Goal: Transaction & Acquisition: Purchase product/service

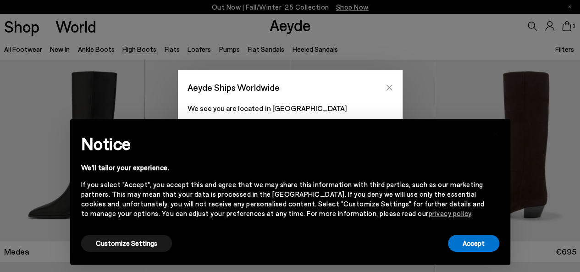
click at [391, 87] on icon "Close" at bounding box center [389, 87] width 7 height 7
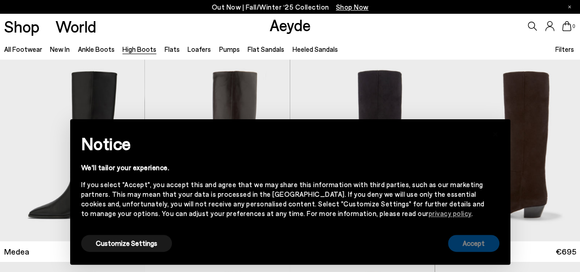
click at [469, 244] on button "Accept" at bounding box center [473, 243] width 51 height 17
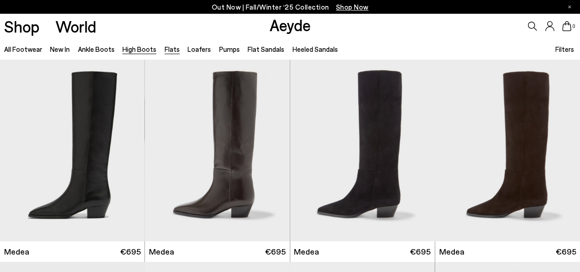
click at [165, 48] on link "Flats" at bounding box center [172, 49] width 15 height 8
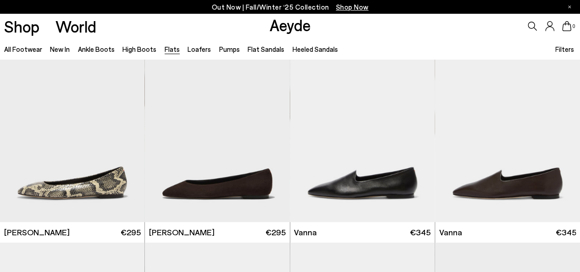
scroll to position [226, 0]
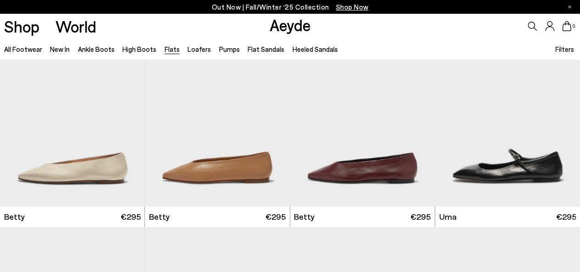
scroll to position [695, 0]
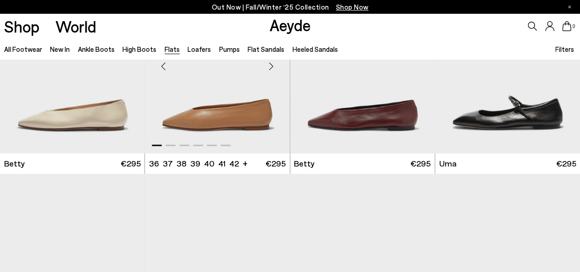
click at [244, 110] on img "1 / 6" at bounding box center [217, 63] width 145 height 182
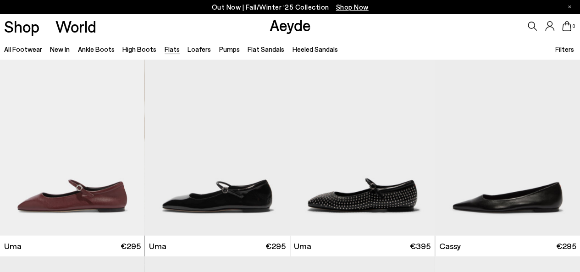
scroll to position [1057, 0]
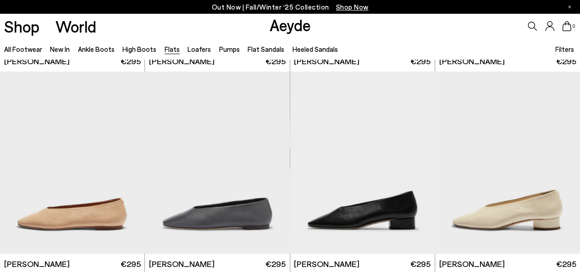
scroll to position [2182, 0]
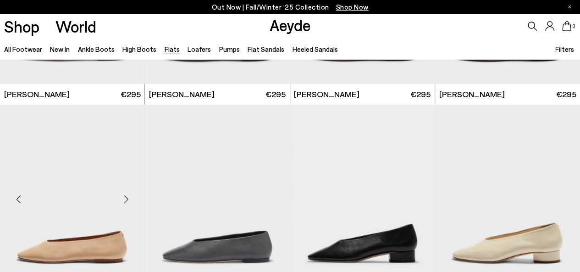
click at [117, 248] on img at bounding box center [72, 196] width 144 height 182
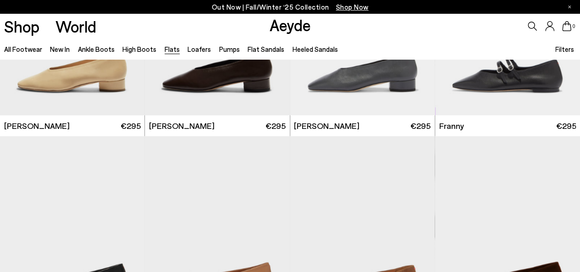
scroll to position [2518, 0]
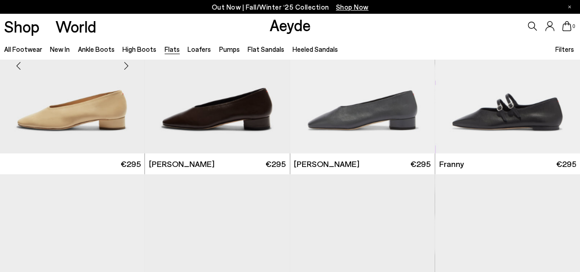
click at [94, 105] on img at bounding box center [72, 63] width 144 height 182
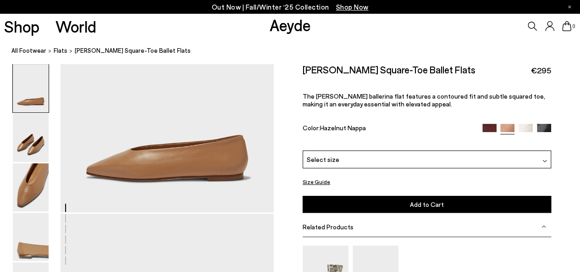
scroll to position [94, 0]
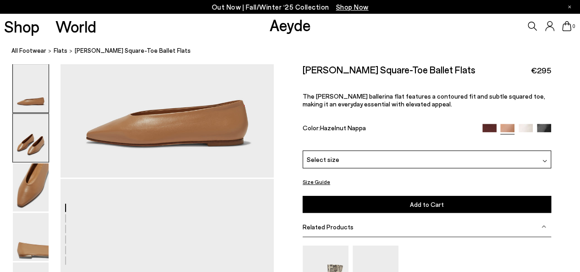
click at [30, 148] on img at bounding box center [31, 138] width 36 height 48
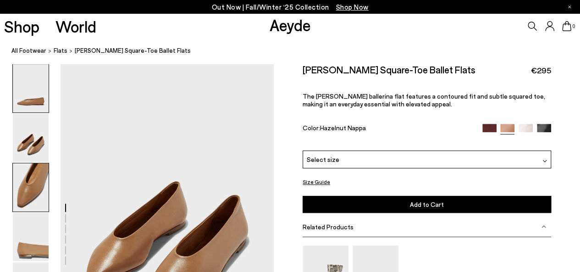
click at [29, 181] on img at bounding box center [31, 187] width 36 height 48
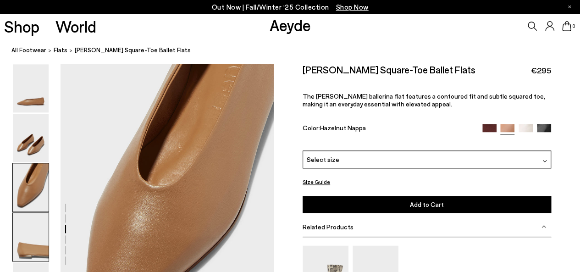
click at [33, 244] on img at bounding box center [31, 237] width 36 height 48
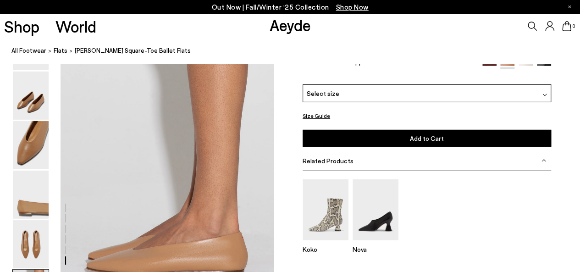
scroll to position [1364, 0]
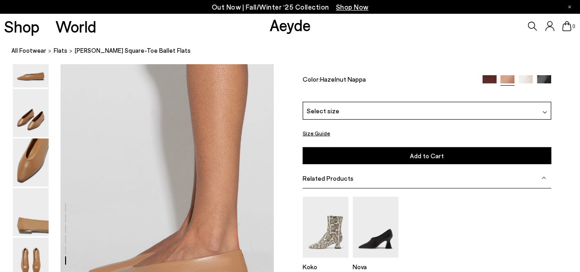
click at [465, 111] on div "Select size" at bounding box center [427, 111] width 249 height 18
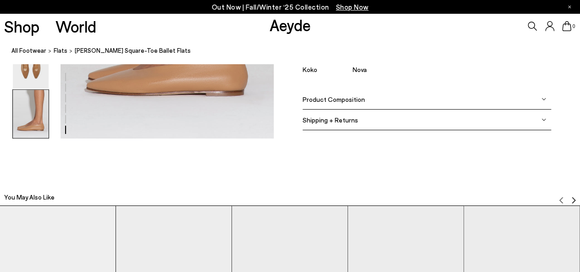
scroll to position [1567, 0]
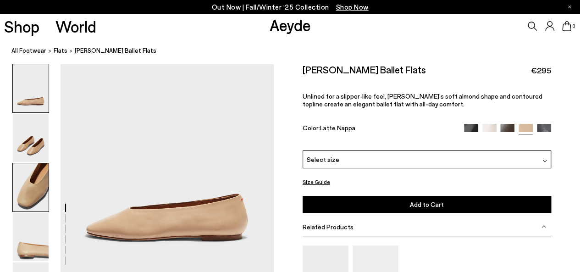
click at [31, 197] on img at bounding box center [31, 187] width 36 height 48
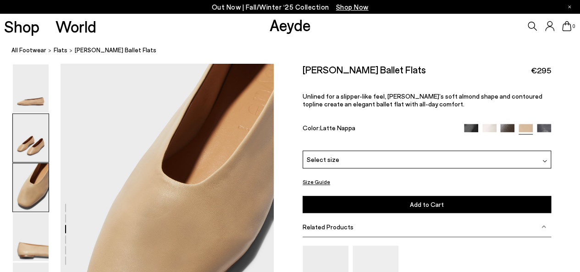
click at [24, 146] on img at bounding box center [31, 138] width 36 height 48
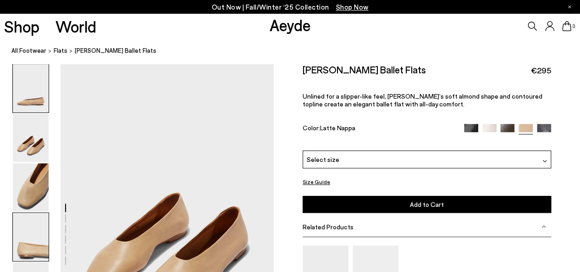
drag, startPoint x: 24, startPoint y: 242, endPoint x: 72, endPoint y: 228, distance: 50.5
click at [25, 242] on img at bounding box center [31, 237] width 36 height 48
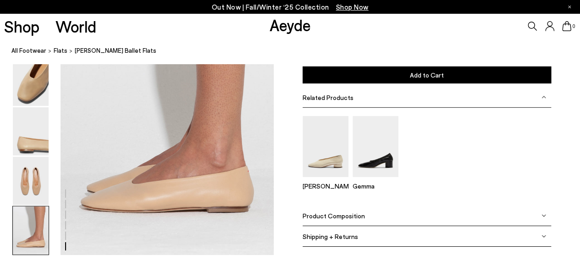
scroll to position [1447, 0]
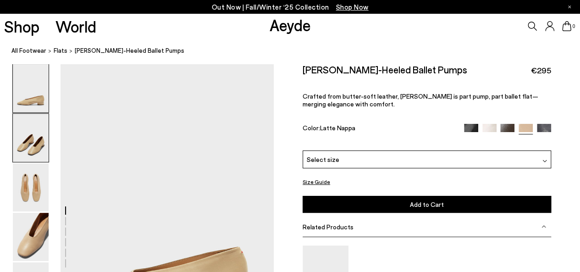
click at [39, 145] on img at bounding box center [31, 138] width 36 height 48
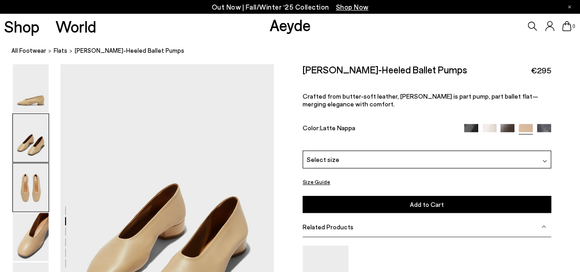
click at [35, 172] on img at bounding box center [31, 187] width 36 height 48
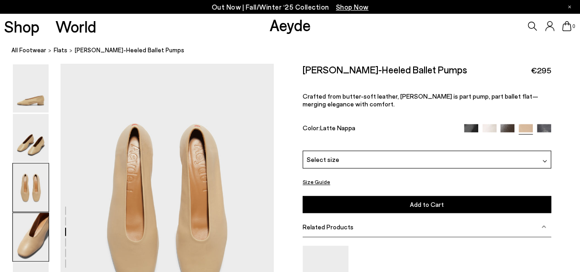
click at [25, 222] on img at bounding box center [31, 237] width 36 height 48
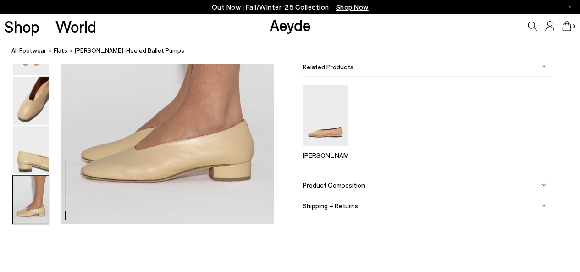
scroll to position [1571, 0]
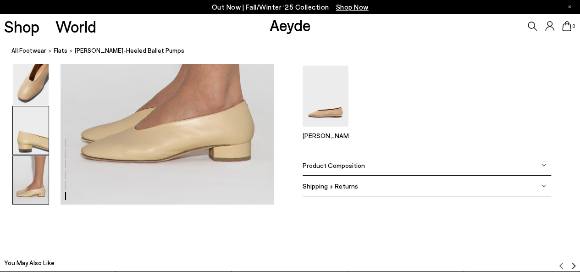
click at [35, 144] on img at bounding box center [31, 130] width 36 height 48
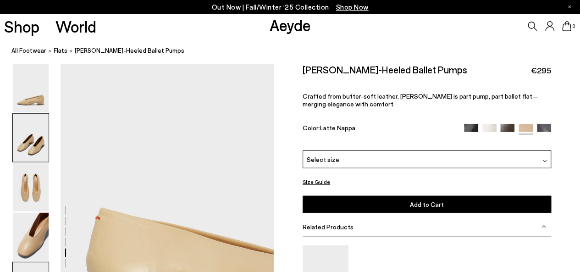
click at [36, 126] on img at bounding box center [31, 138] width 36 height 48
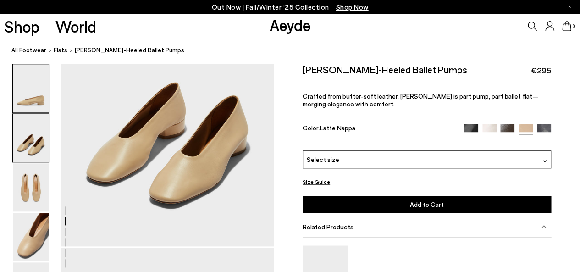
click at [34, 104] on img at bounding box center [31, 88] width 36 height 48
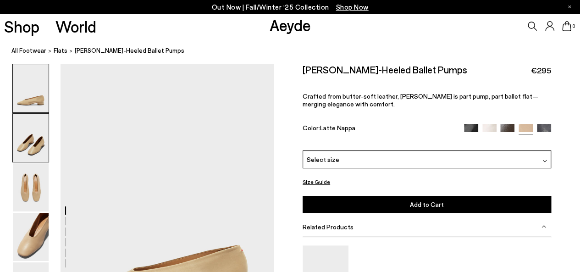
scroll to position [0, 0]
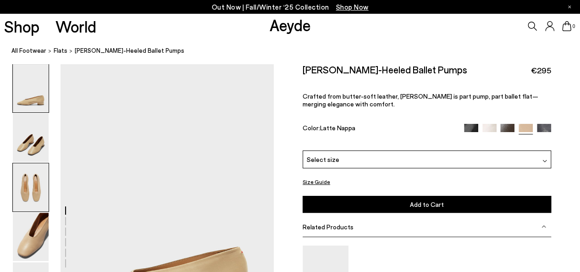
click at [39, 183] on img at bounding box center [31, 187] width 36 height 48
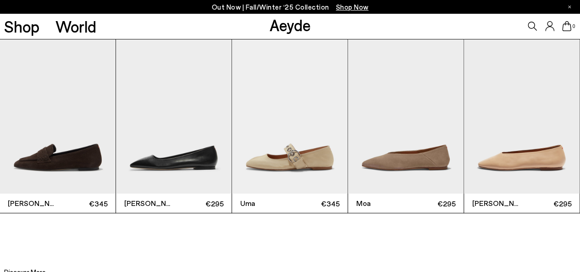
scroll to position [1774, 0]
